Goal: Information Seeking & Learning: Learn about a topic

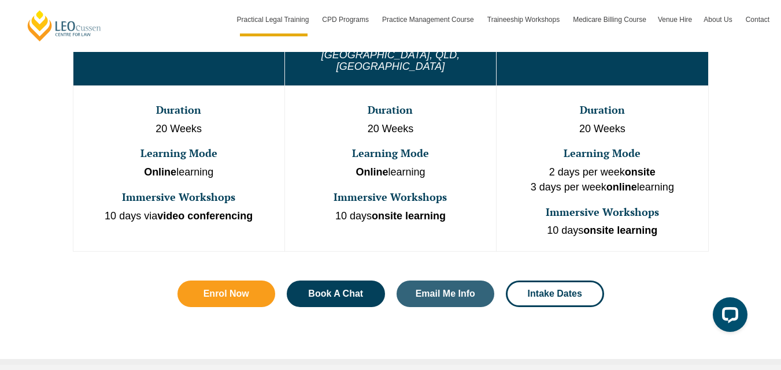
scroll to position [768, 0]
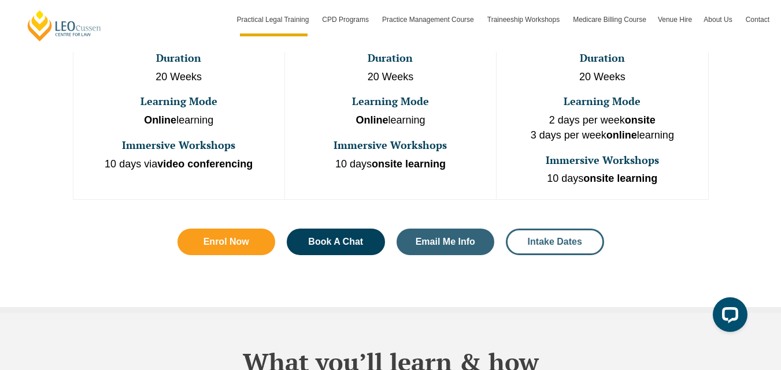
click at [554, 237] on span "Intake Dates" at bounding box center [555, 241] width 54 height 9
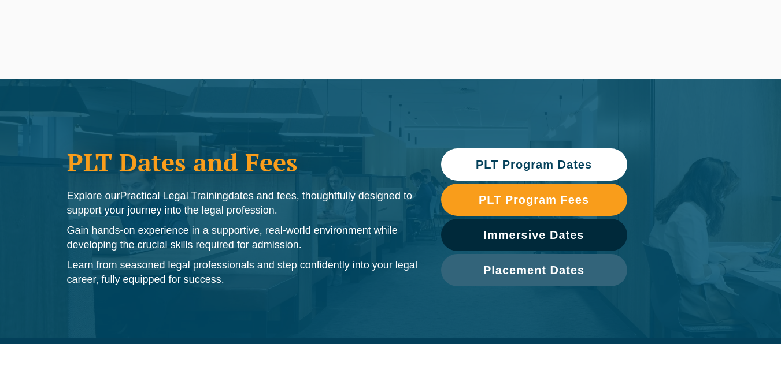
click at [0, 0] on ul "Our Organisation About Leo Cussen Policies and Procedures Our Mission Our Histo…" at bounding box center [0, 0] width 0 height 0
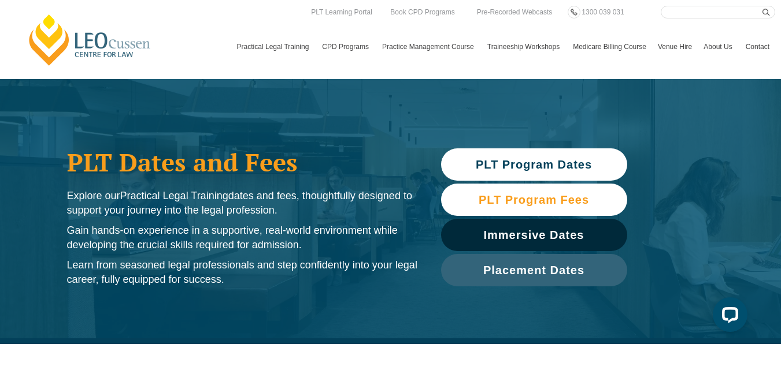
click at [513, 198] on span "PLT Program Fees" at bounding box center [533, 200] width 110 height 12
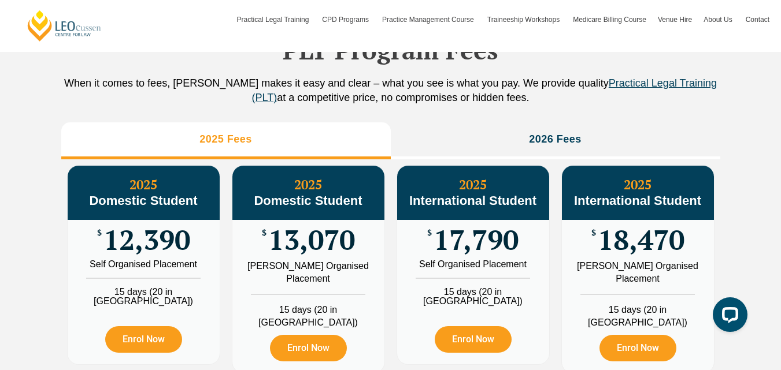
scroll to position [1286, 0]
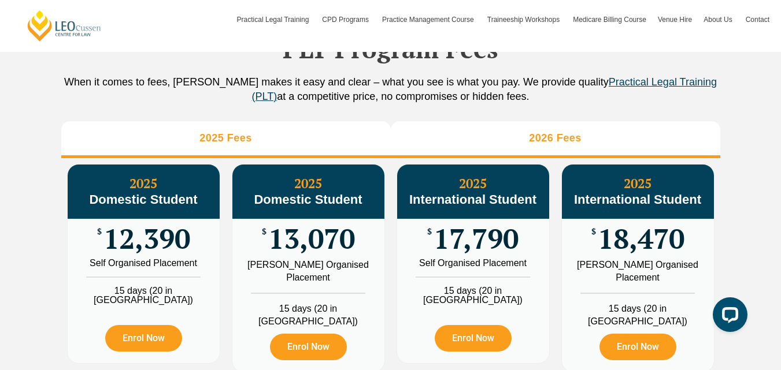
click at [651, 153] on li "2026 Fees" at bounding box center [555, 139] width 329 height 37
click at [253, 158] on li "2025 Fees" at bounding box center [225, 139] width 329 height 37
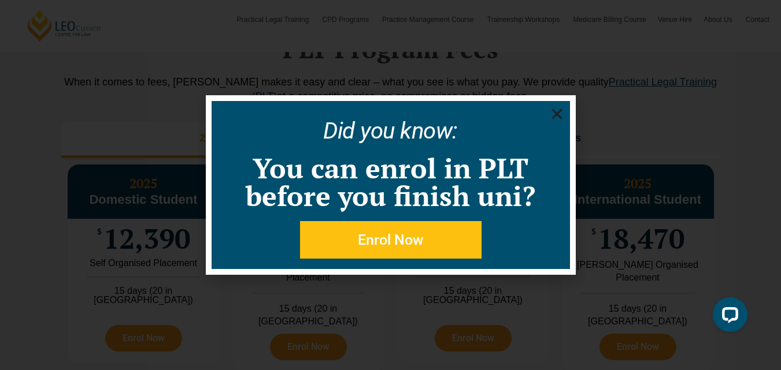
click at [550, 116] on icon "Close" at bounding box center [557, 114] width 14 height 14
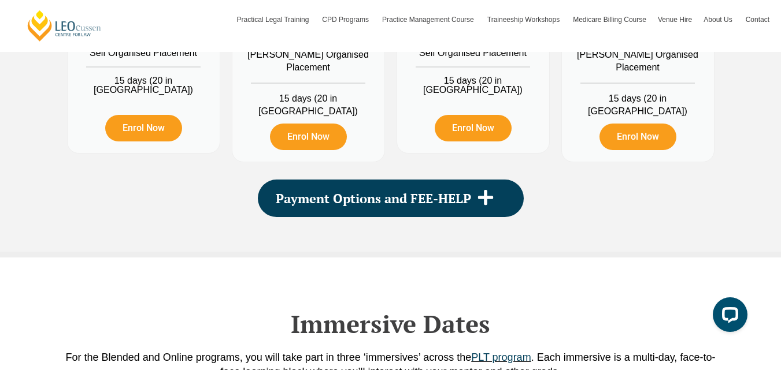
scroll to position [1596, 0]
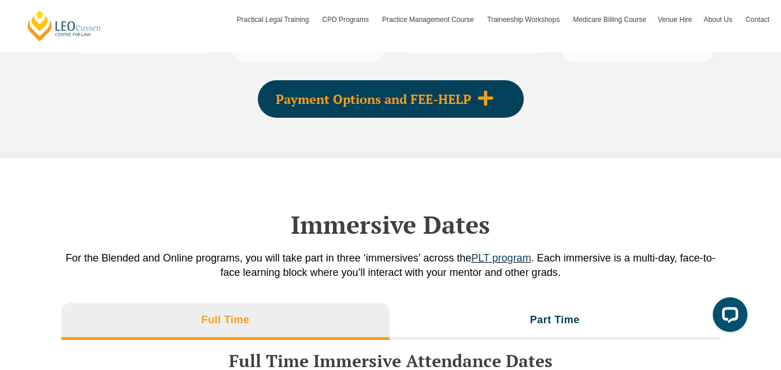
click at [480, 105] on div "Payment Options and FEE-HELP" at bounding box center [391, 99] width 266 height 38
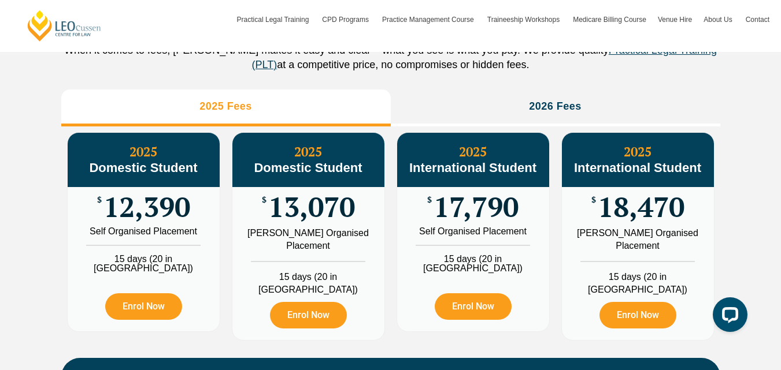
scroll to position [1341, 0]
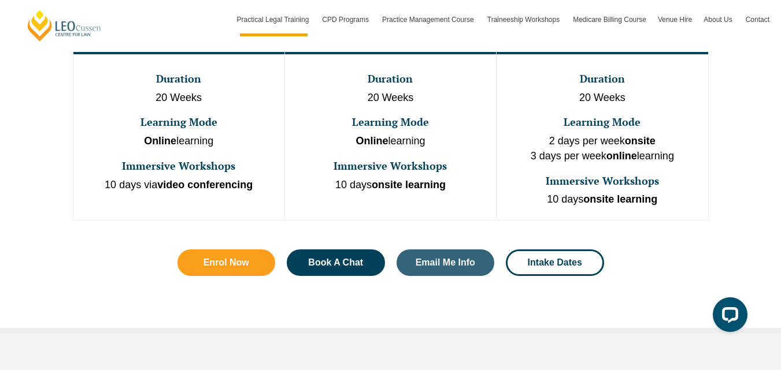
scroll to position [799, 0]
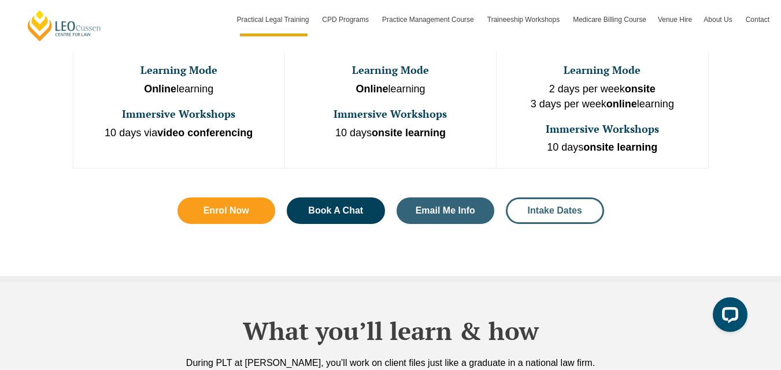
click at [554, 198] on link "Intake Dates" at bounding box center [555, 211] width 98 height 27
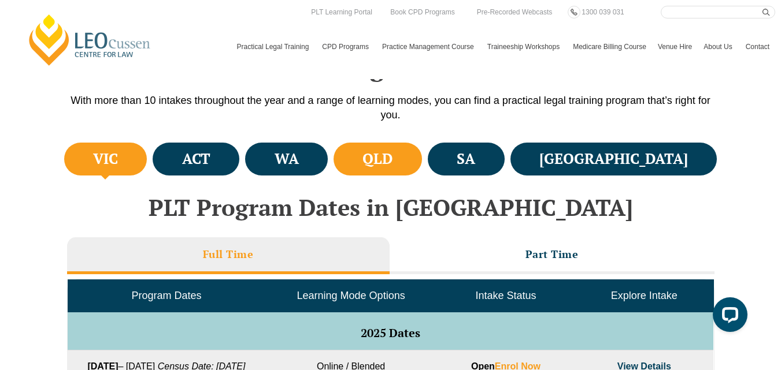
click at [422, 161] on li "QLD" at bounding box center [377, 159] width 88 height 33
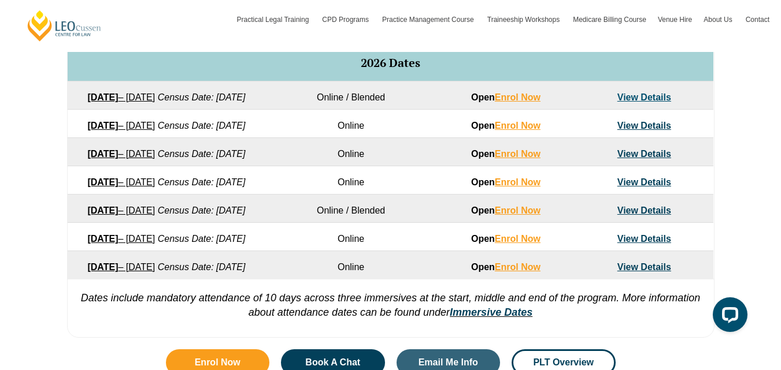
scroll to position [797, 0]
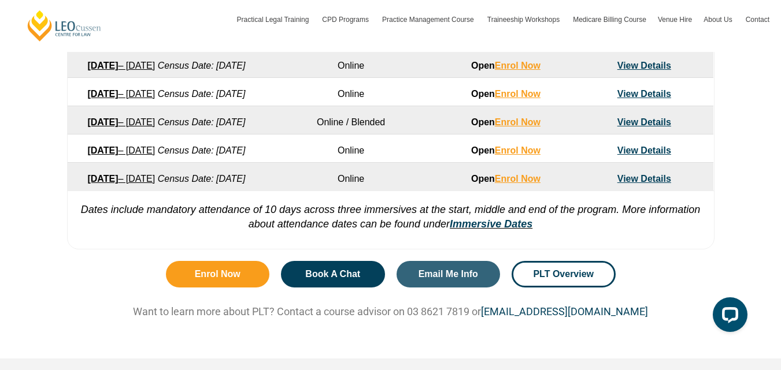
click at [627, 127] on link "View Details" at bounding box center [644, 122] width 54 height 10
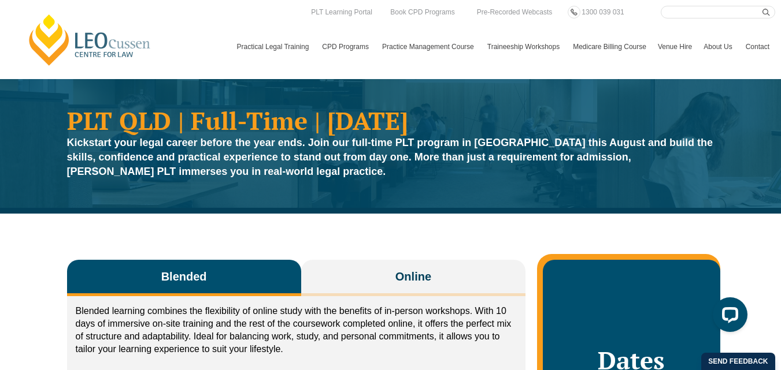
drag, startPoint x: 769, startPoint y: 24, endPoint x: 784, endPoint y: 38, distance: 21.3
click at [780, 38] on html "[PERSON_NAME] Centre for Law Search here Practical Legal Training Our Practical…" at bounding box center [390, 185] width 781 height 370
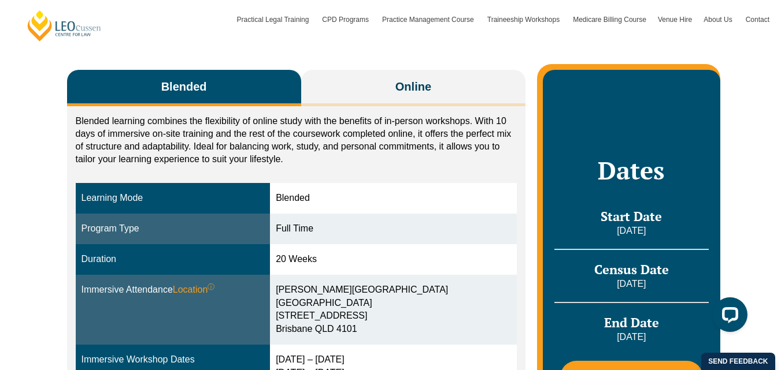
scroll to position [210, 0]
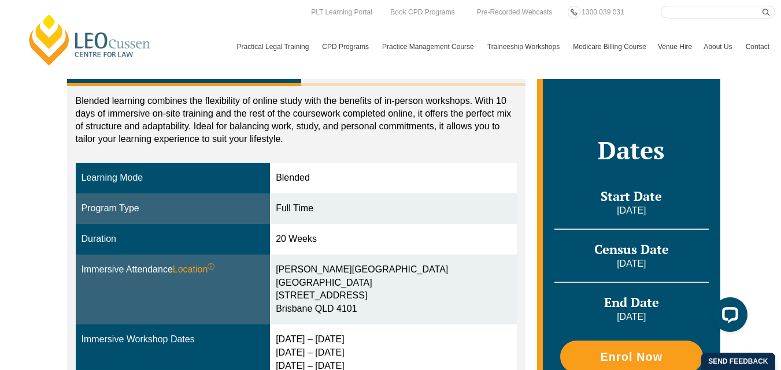
click at [528, 139] on div "Blended Online Blended learning combines the flexibility of online study with t…" at bounding box center [390, 257] width 659 height 508
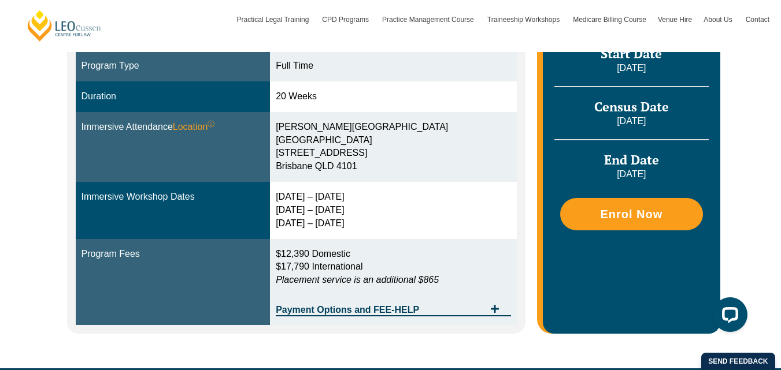
scroll to position [515, 0]
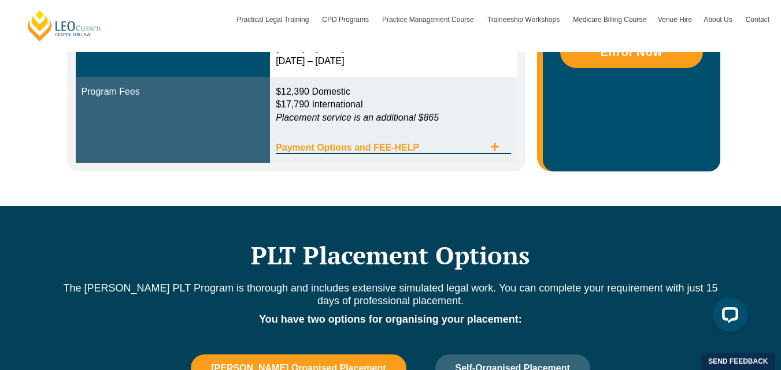
click at [457, 143] on span "Payment Options and FEE-HELP" at bounding box center [380, 147] width 209 height 9
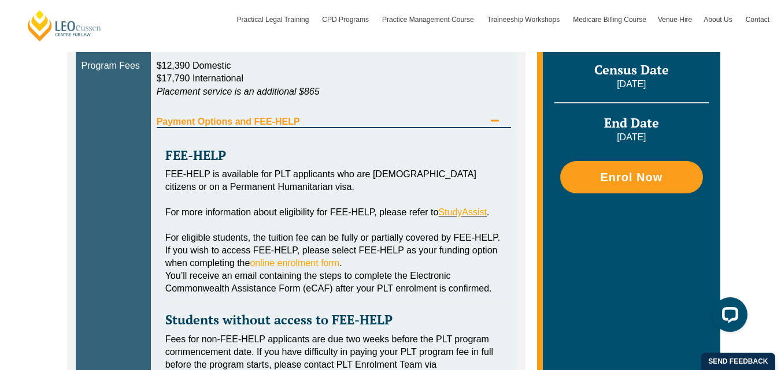
scroll to position [585, 0]
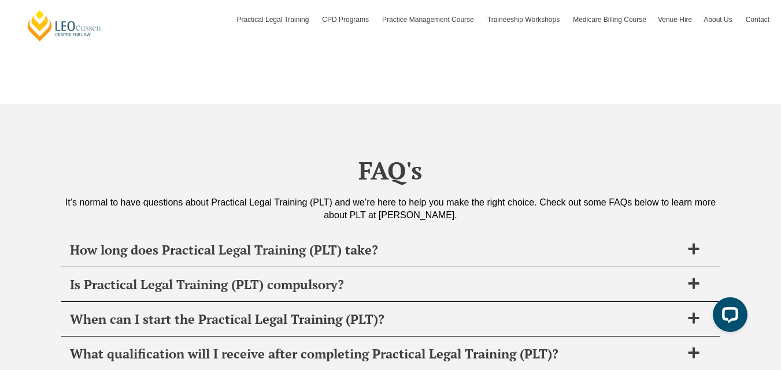
scroll to position [4268, 0]
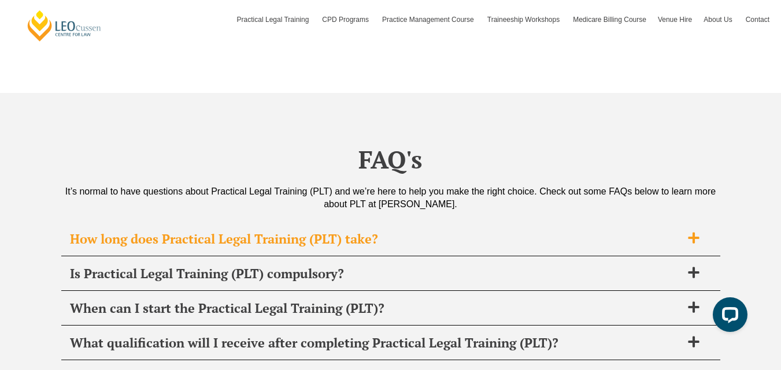
click at [562, 229] on div "How long does Practical Legal Training (PLT) take?" at bounding box center [390, 239] width 659 height 34
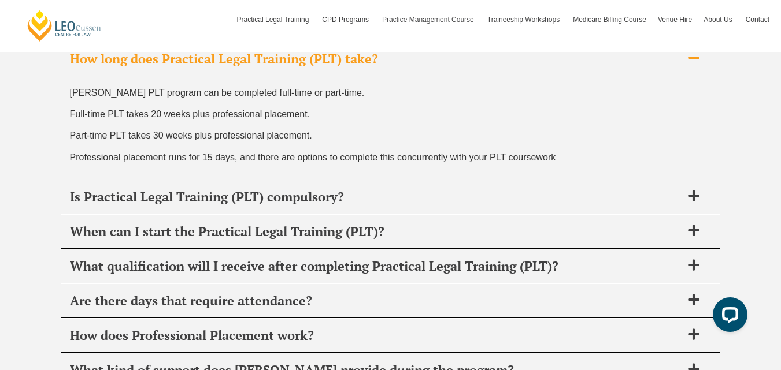
scroll to position [4499, 0]
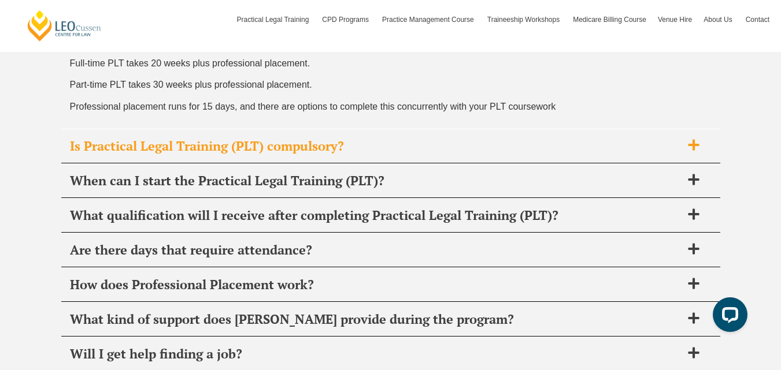
click at [282, 144] on span "Is Practical Legal Training (PLT) compulsory?" at bounding box center [375, 146] width 611 height 16
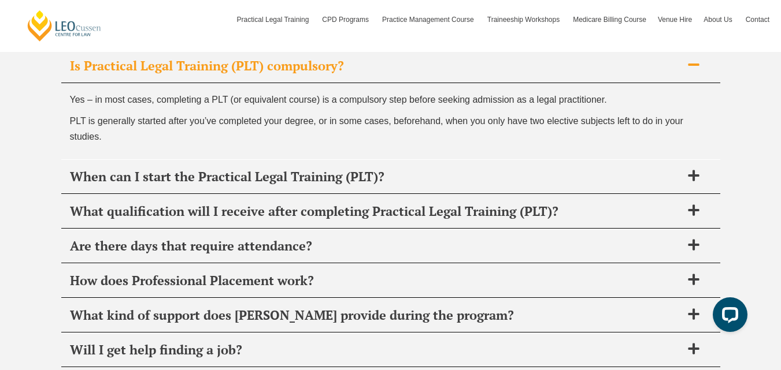
scroll to position [4453, 0]
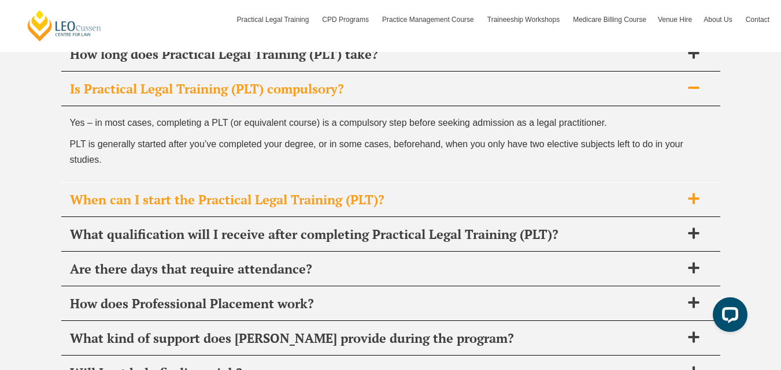
click at [294, 202] on span "When can I start the Practical Legal Training (PLT)?" at bounding box center [375, 200] width 611 height 16
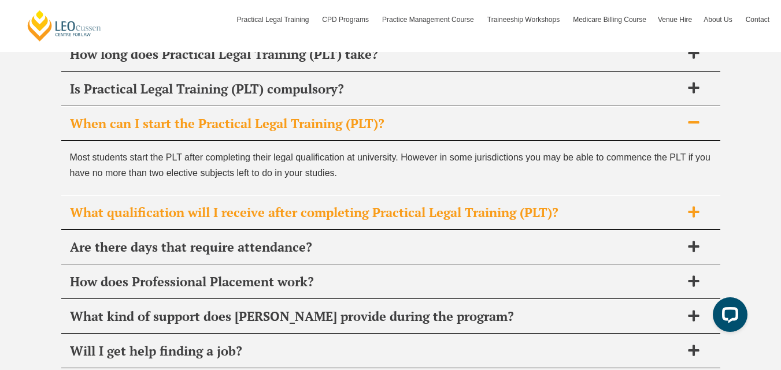
click at [573, 213] on span "What qualification will I receive after completing Practical Legal Training (PL…" at bounding box center [375, 213] width 611 height 16
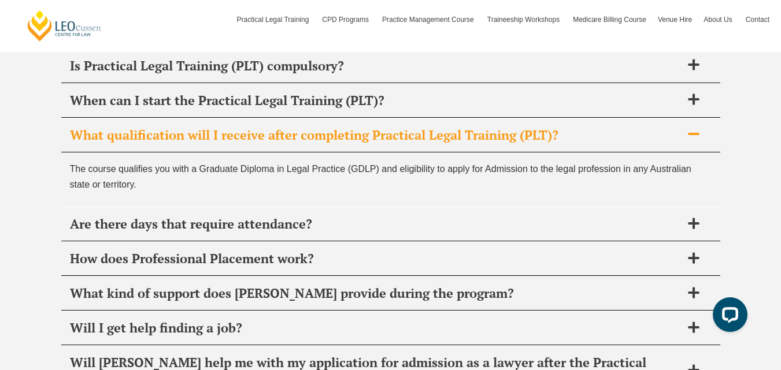
scroll to position [4545, 0]
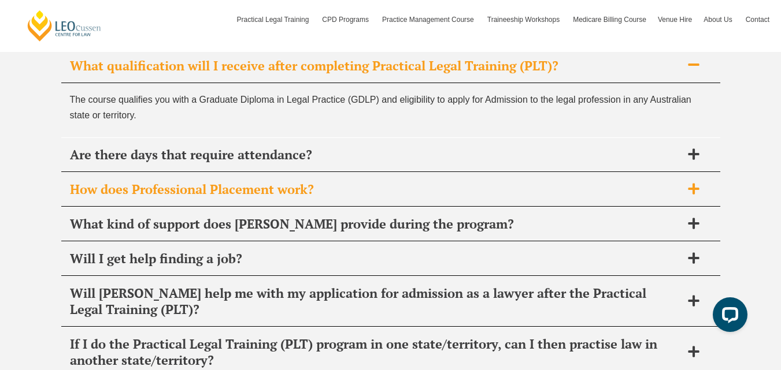
click at [609, 203] on div "How does Professional Placement work?" at bounding box center [390, 190] width 659 height 34
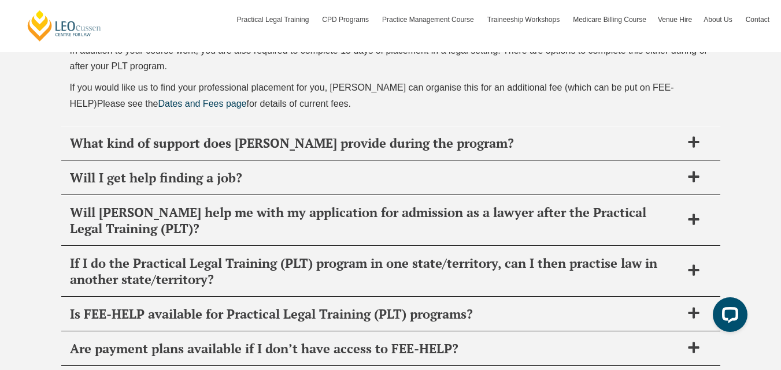
scroll to position [4684, 0]
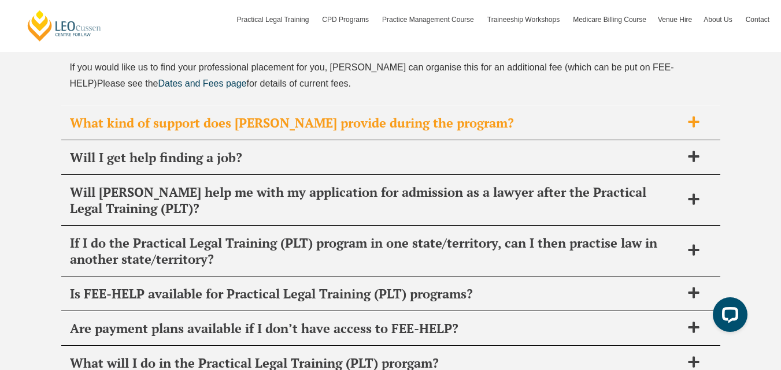
click at [446, 136] on div "What kind of support does [PERSON_NAME] provide during the program?" at bounding box center [390, 123] width 659 height 34
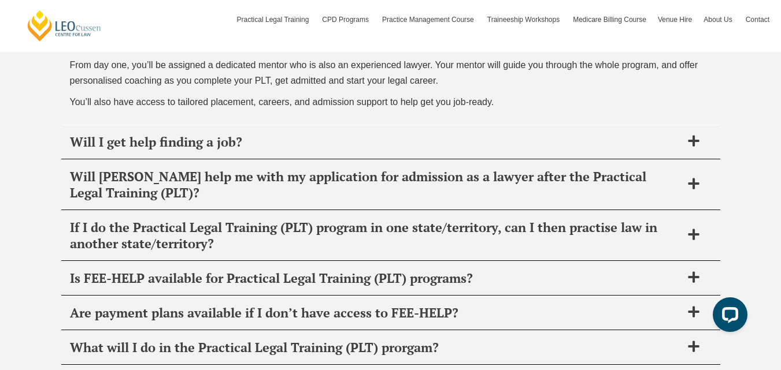
scroll to position [4661, 0]
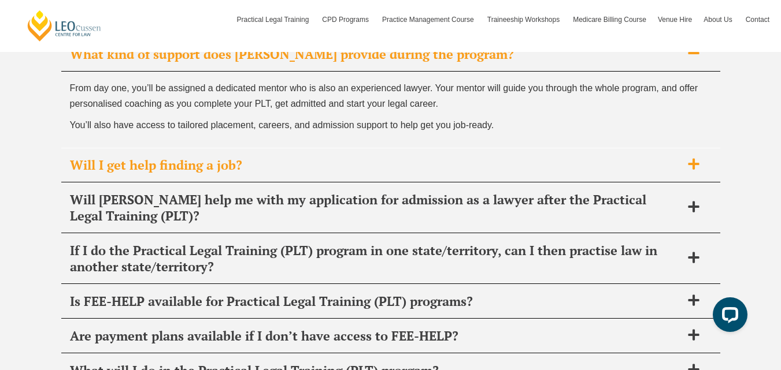
click at [391, 165] on span "Will I get help finding a job?" at bounding box center [375, 165] width 611 height 16
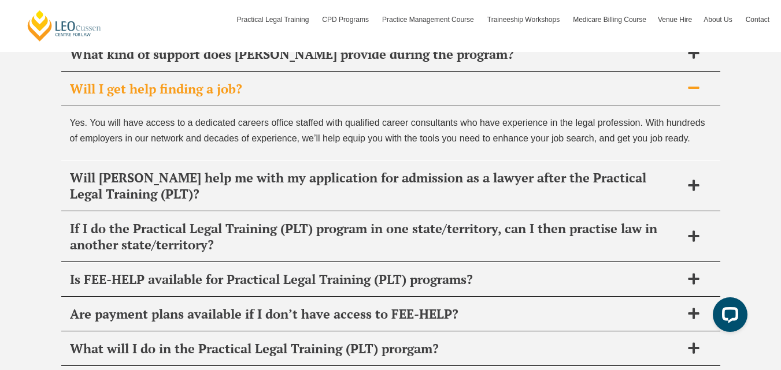
click at [391, 165] on div "Will [PERSON_NAME] help me with my application for admission as a lawyer after …" at bounding box center [390, 186] width 659 height 50
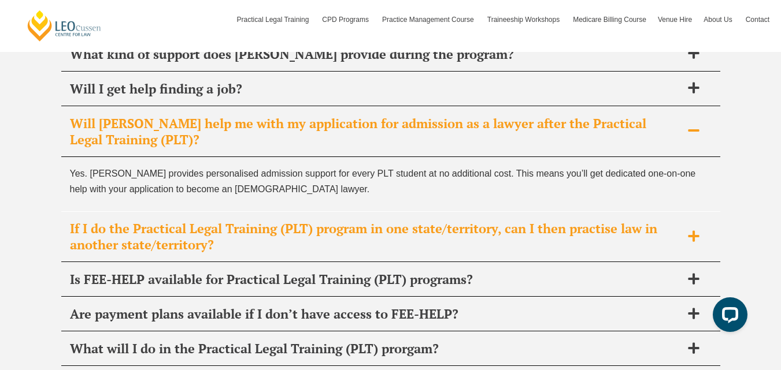
click at [341, 253] on span "If I do the Practical Legal Training (PLT) program in one state/territory, can …" at bounding box center [375, 237] width 611 height 32
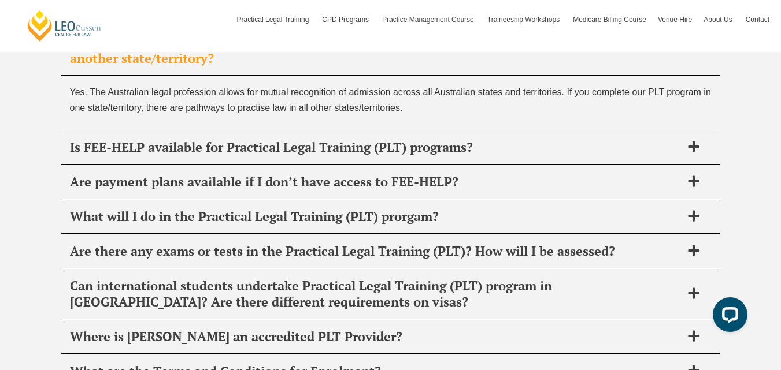
scroll to position [4823, 0]
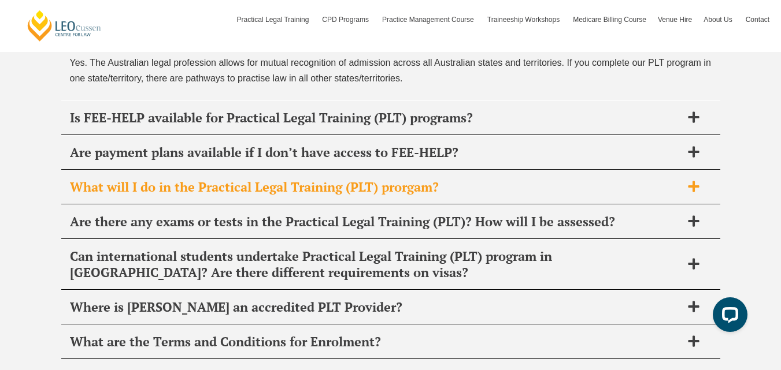
click at [355, 190] on span "What will I do in the Practical Legal Training (PLT) prorgam?" at bounding box center [375, 187] width 611 height 16
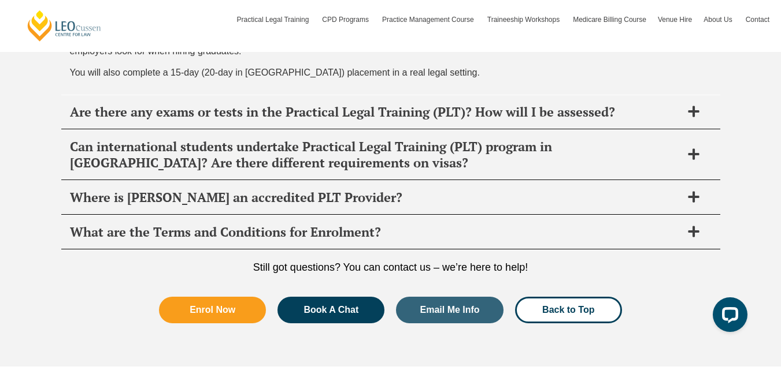
scroll to position [5146, 0]
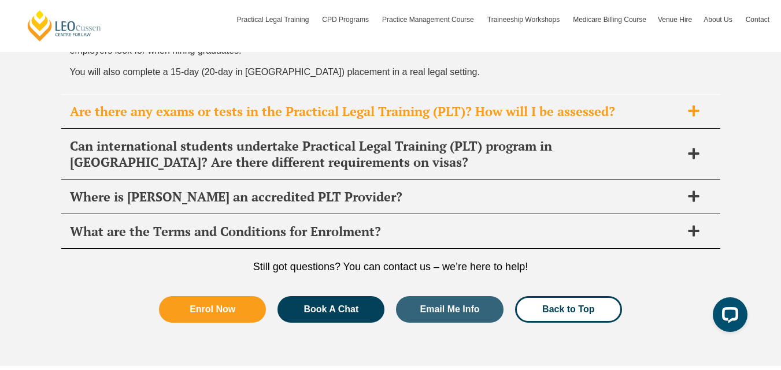
click at [352, 120] on span "Are there any exams or tests in the Practical Legal Training (PLT)? How will I …" at bounding box center [375, 111] width 611 height 16
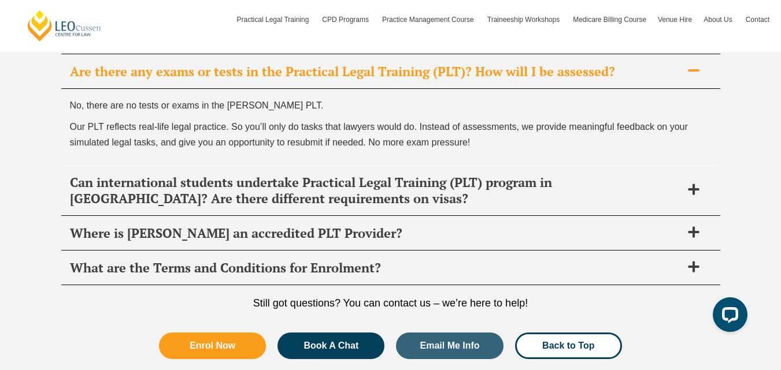
scroll to position [4918, 0]
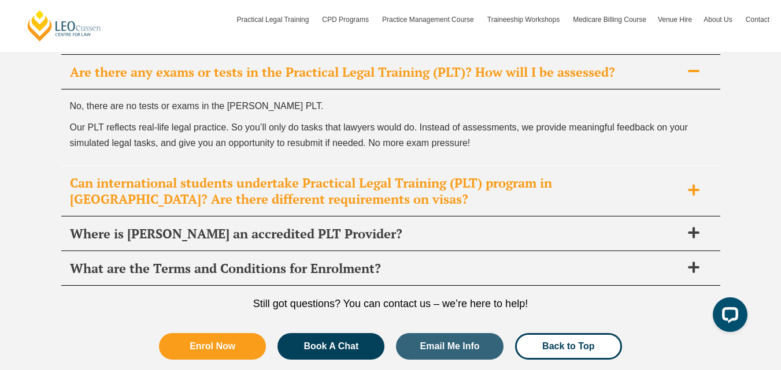
click at [360, 176] on span "Can international students undertake Practical Legal Training (PLT) program in …" at bounding box center [375, 191] width 611 height 32
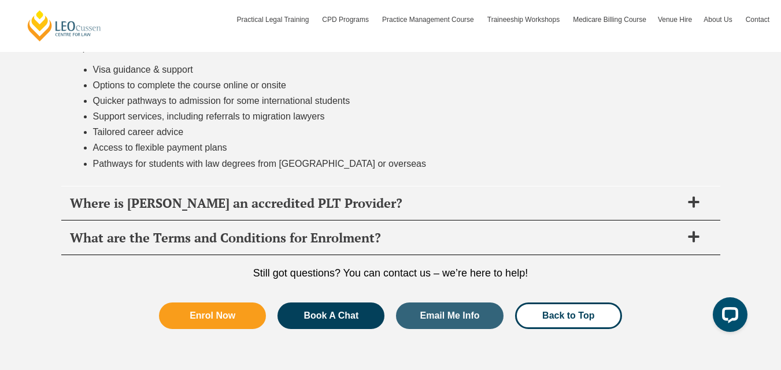
scroll to position [5080, 0]
